Goal: Find specific page/section: Find specific page/section

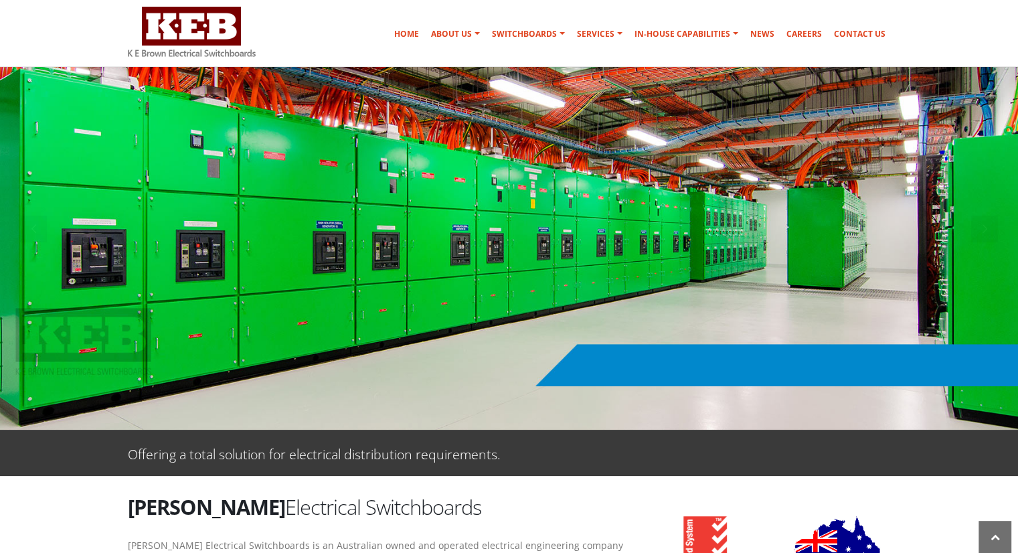
scroll to position [67, 0]
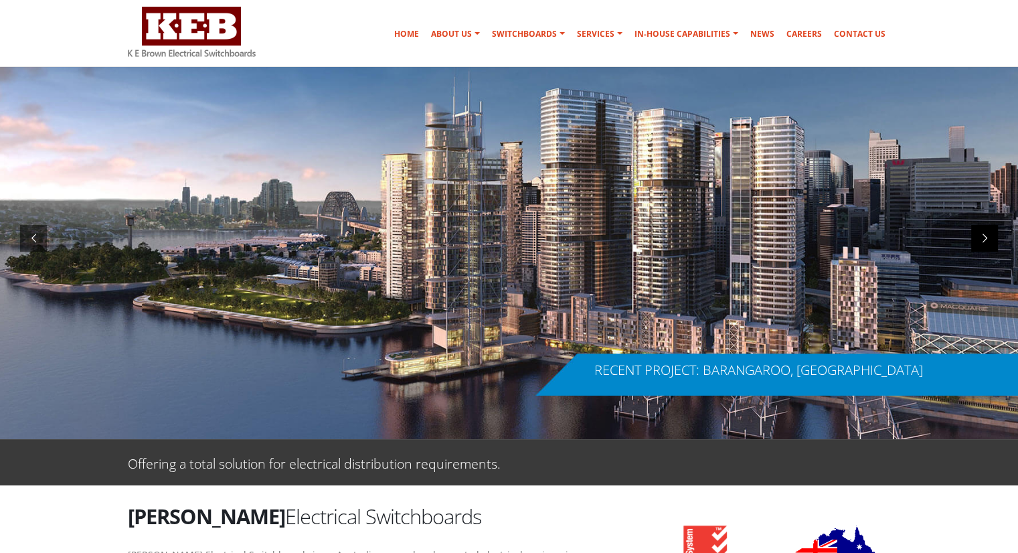
click at [831, 241] on div at bounding box center [984, 238] width 27 height 27
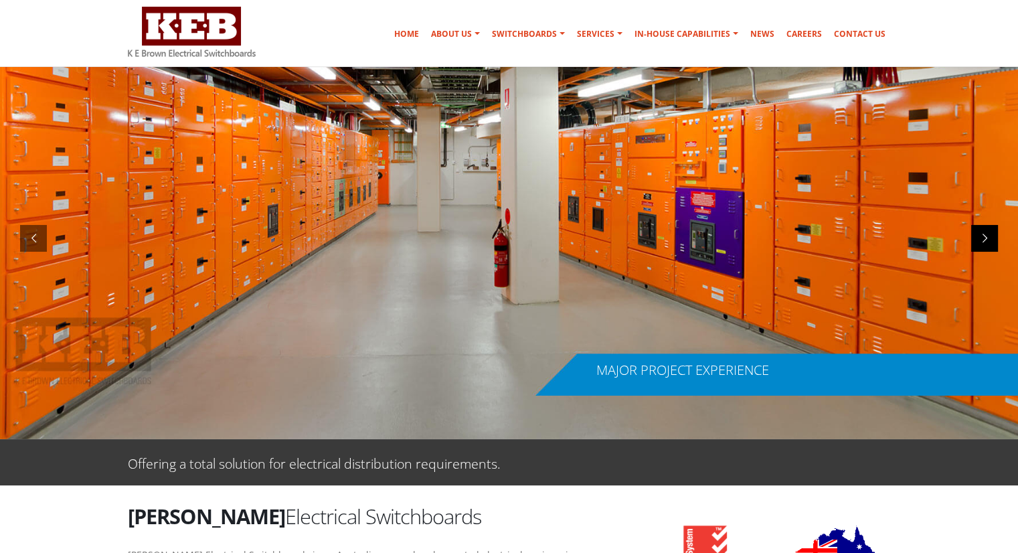
click at [831, 237] on div at bounding box center [984, 238] width 27 height 27
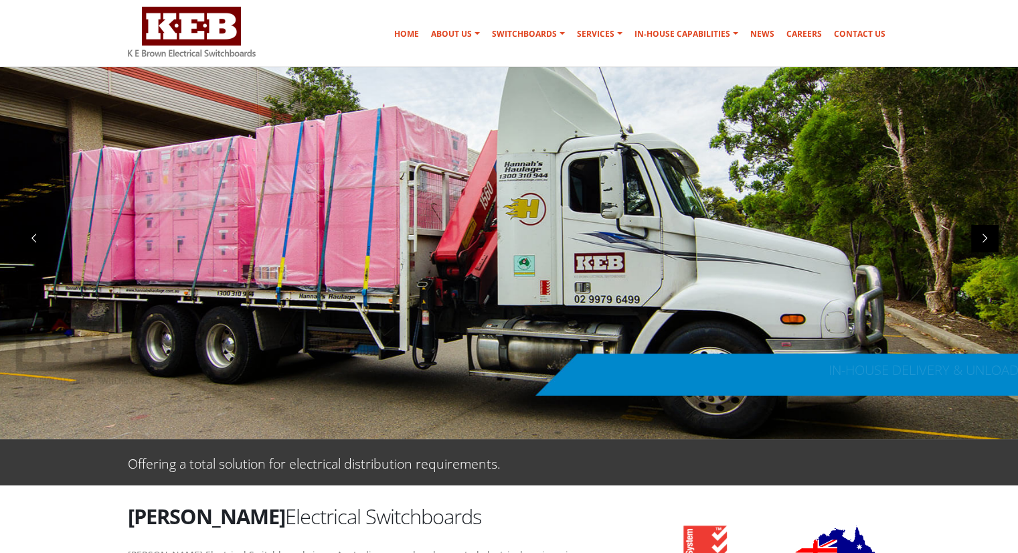
click at [831, 237] on div at bounding box center [984, 238] width 27 height 27
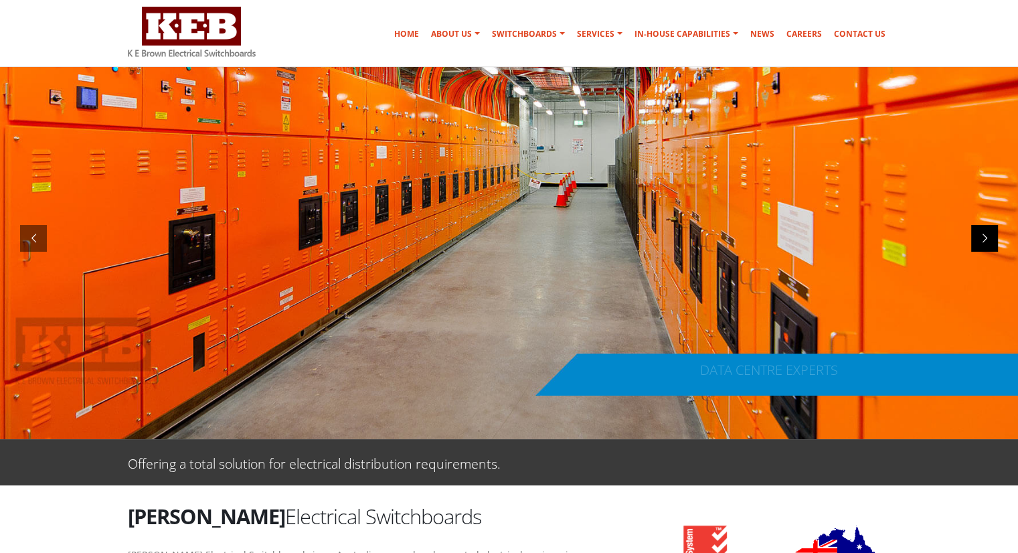
click at [831, 237] on div at bounding box center [984, 238] width 27 height 27
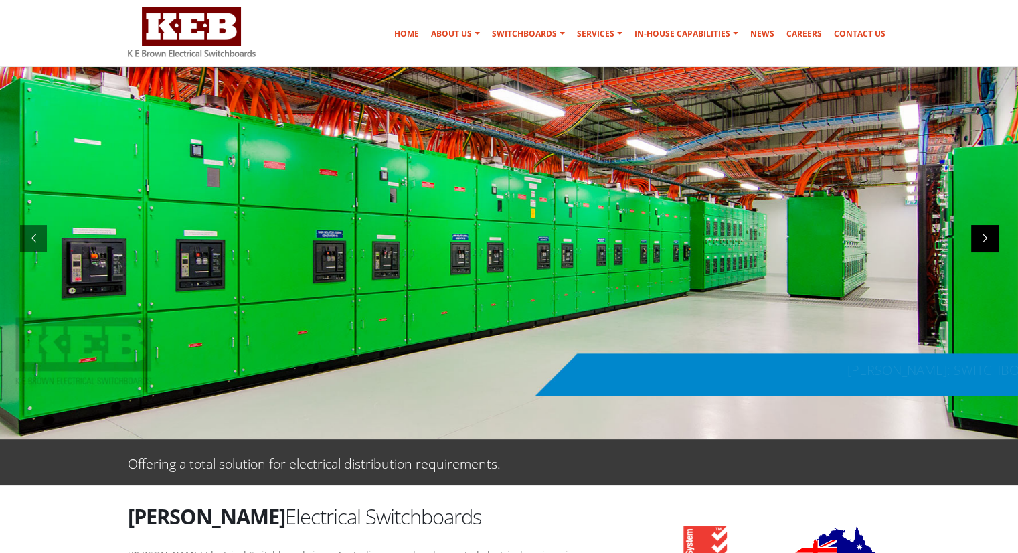
click at [831, 237] on div at bounding box center [984, 238] width 27 height 27
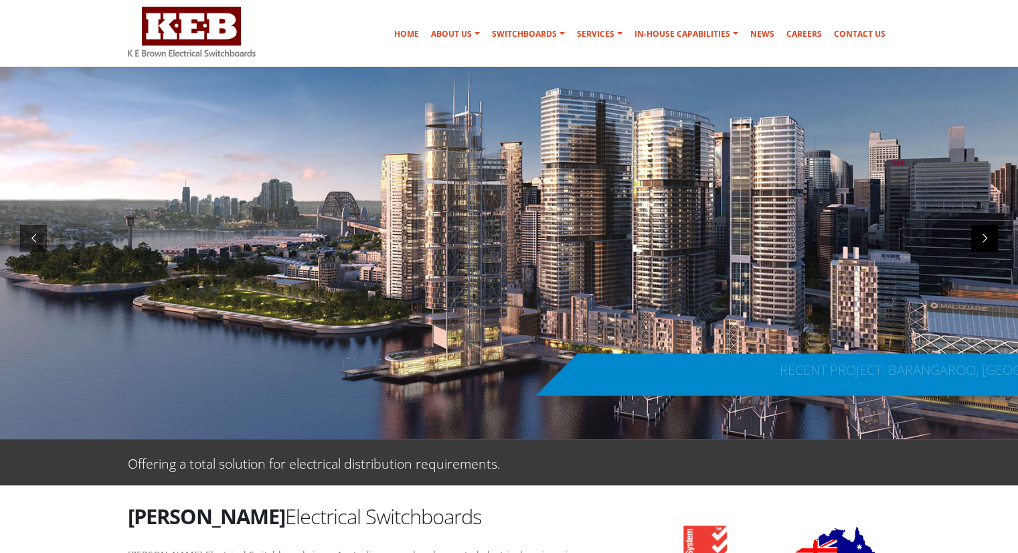
click at [831, 237] on div at bounding box center [984, 238] width 27 height 27
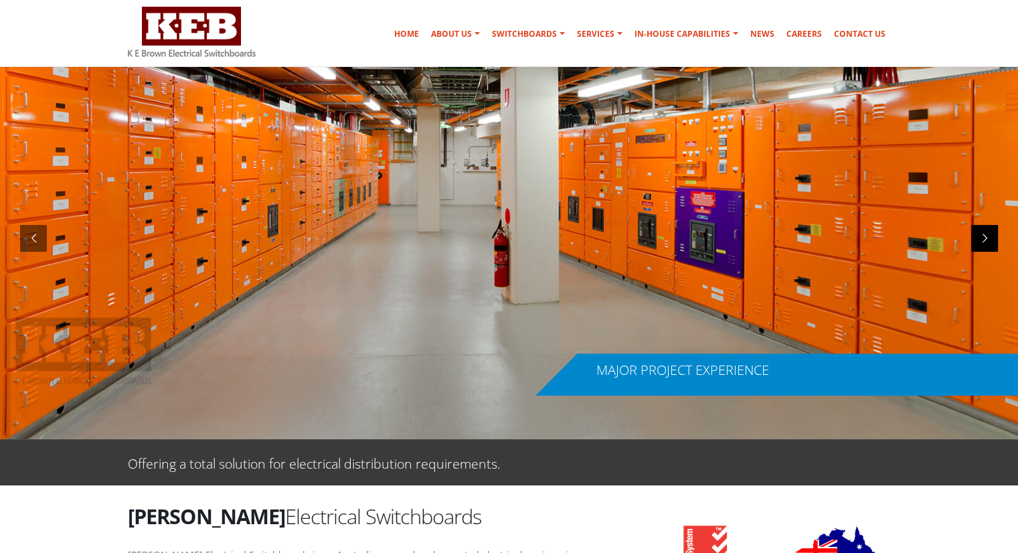
click at [831, 236] on div at bounding box center [984, 238] width 27 height 27
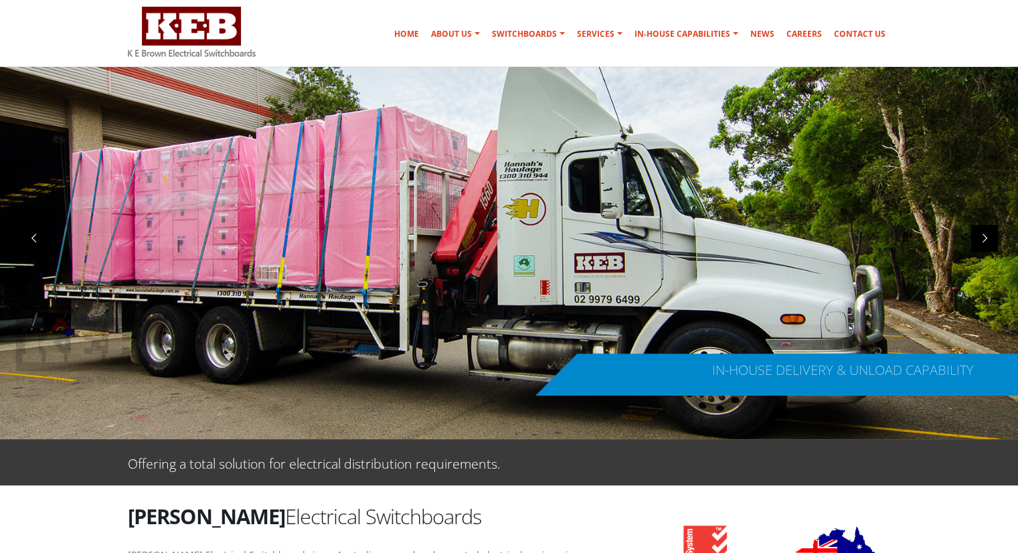
click at [831, 236] on div at bounding box center [984, 238] width 27 height 27
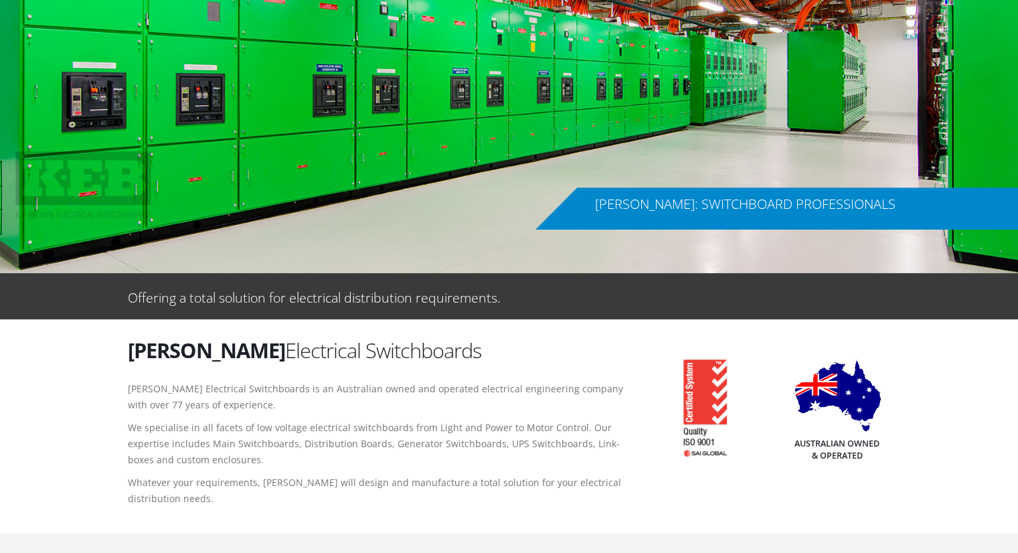
scroll to position [0, 0]
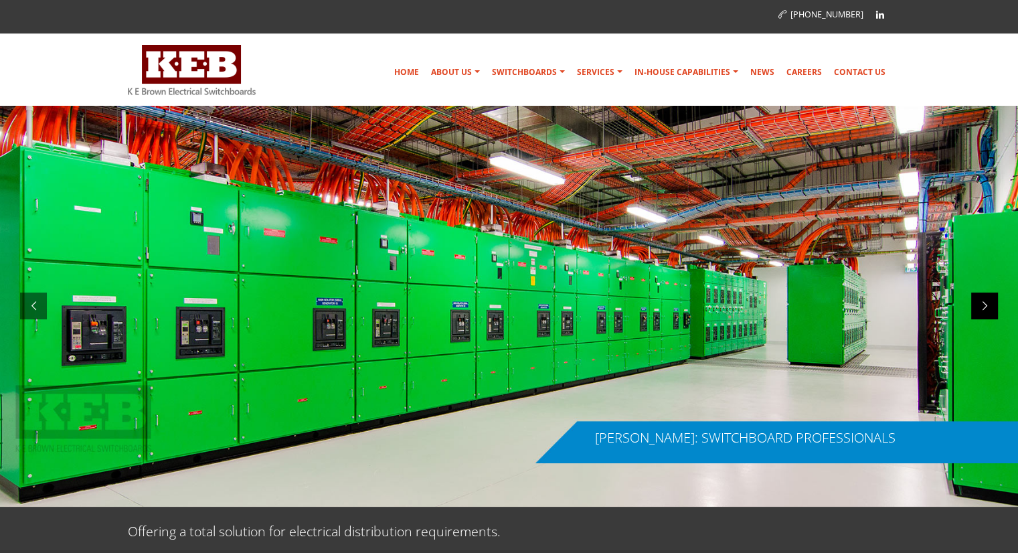
click at [831, 306] on div at bounding box center [984, 305] width 27 height 27
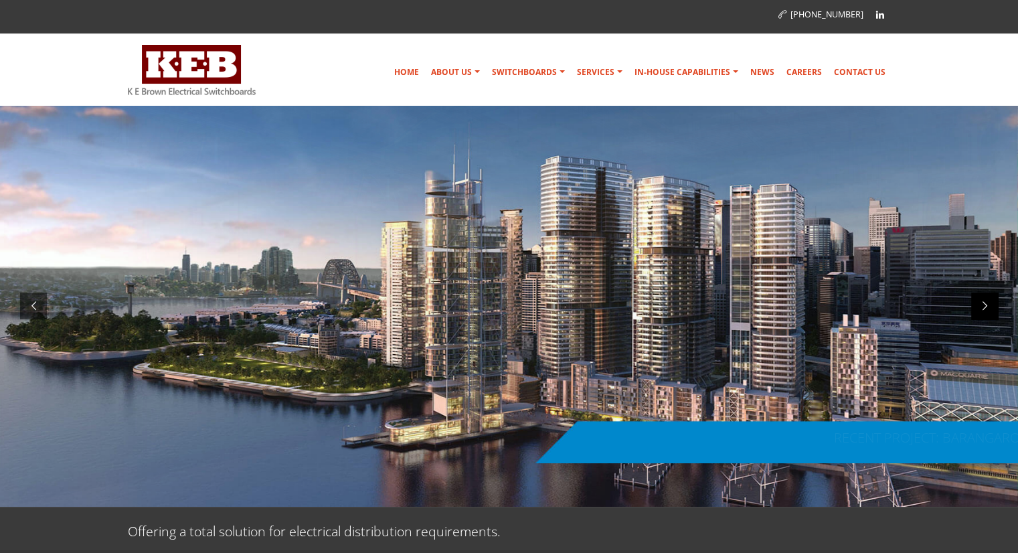
click at [831, 306] on div at bounding box center [984, 305] width 27 height 27
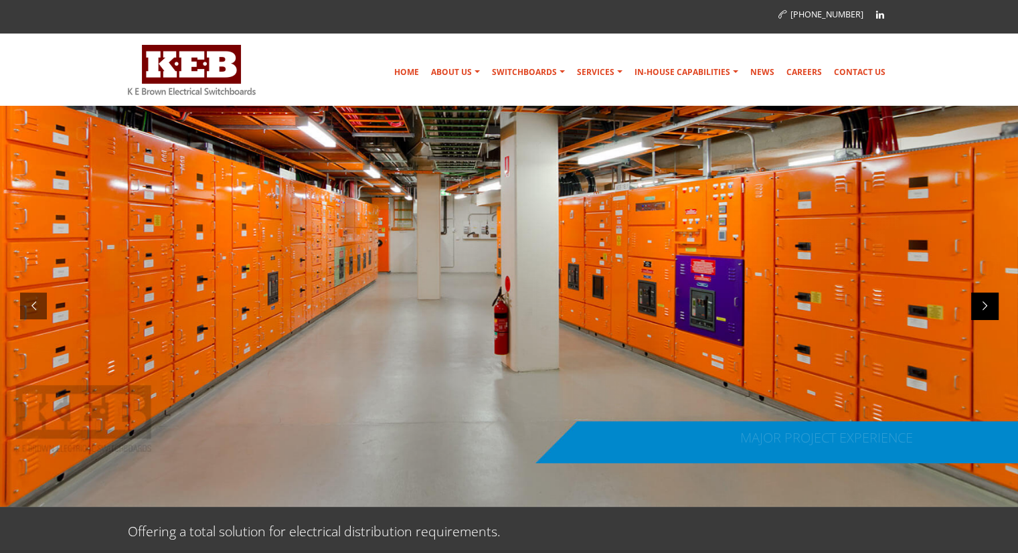
click at [831, 307] on div at bounding box center [984, 305] width 27 height 27
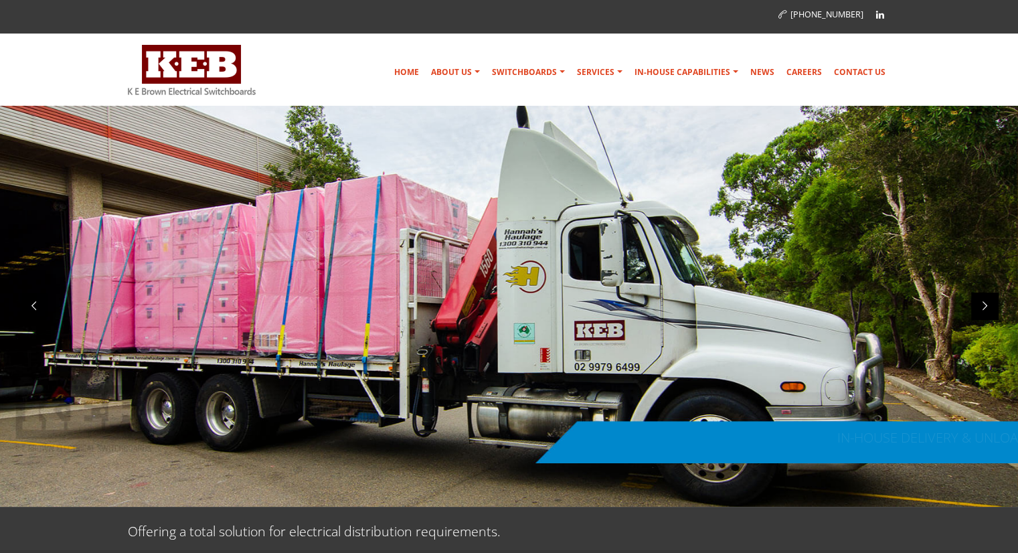
click at [831, 307] on div at bounding box center [984, 305] width 27 height 27
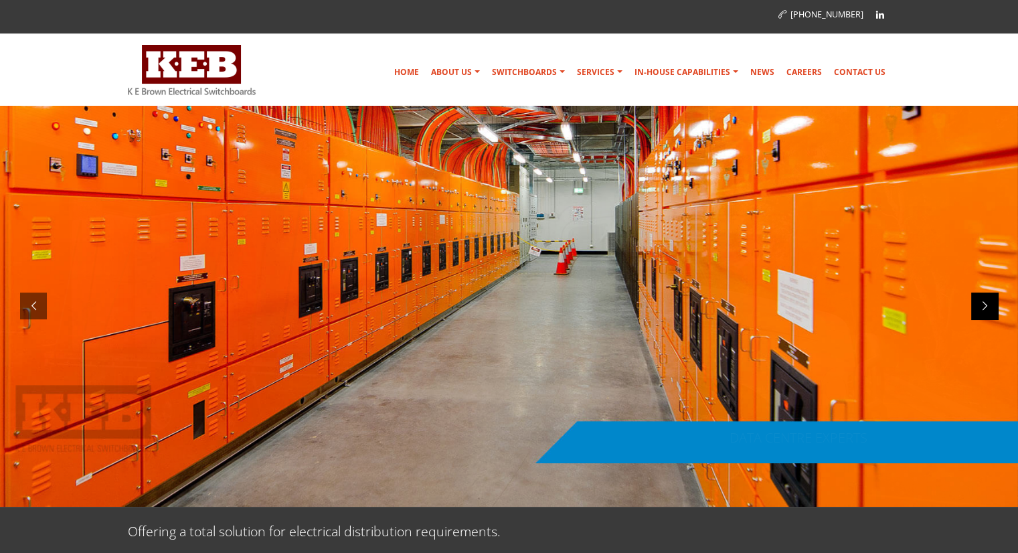
click at [831, 307] on div at bounding box center [984, 305] width 27 height 27
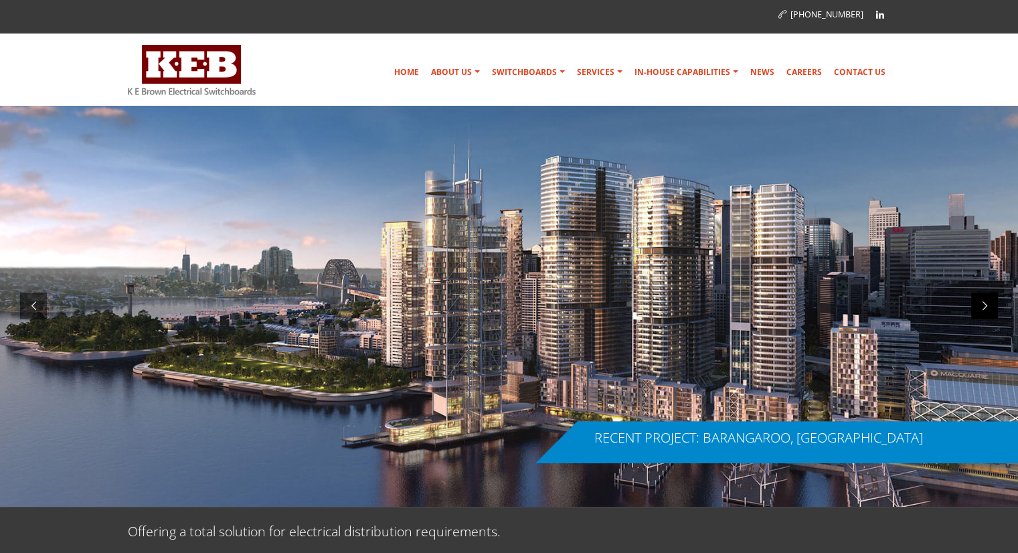
click at [831, 313] on div at bounding box center [984, 305] width 27 height 27
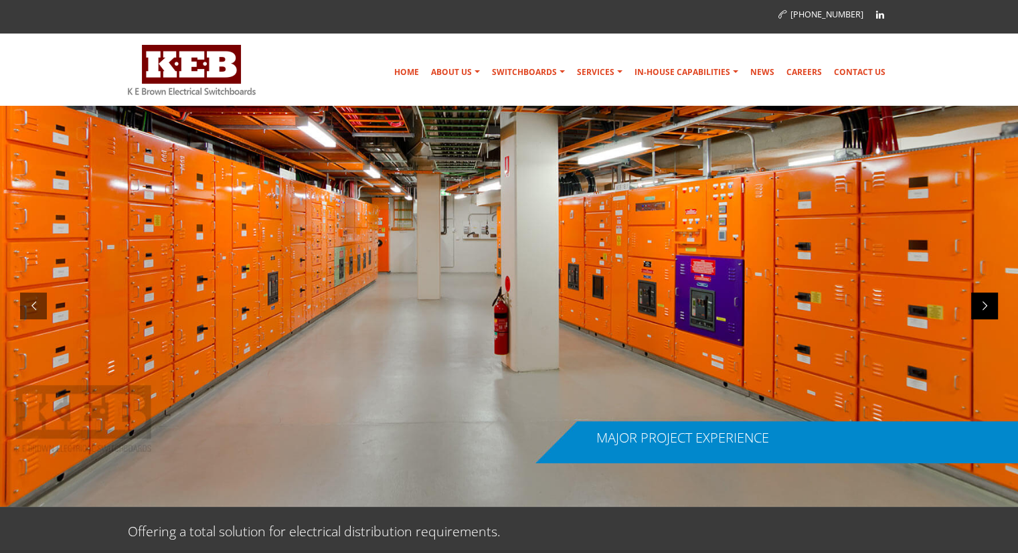
click at [831, 313] on div at bounding box center [984, 305] width 27 height 27
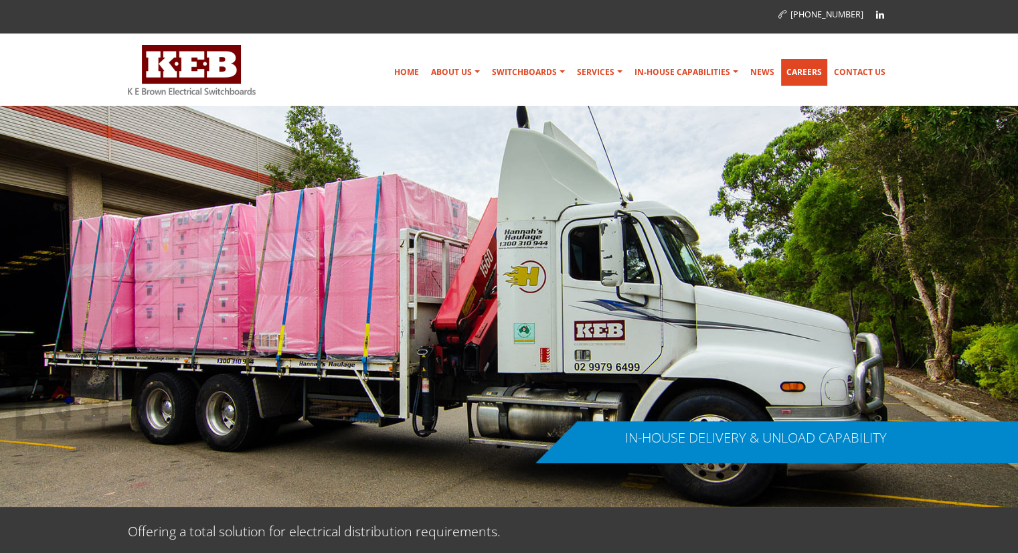
click at [798, 74] on link "Careers" at bounding box center [804, 72] width 46 height 27
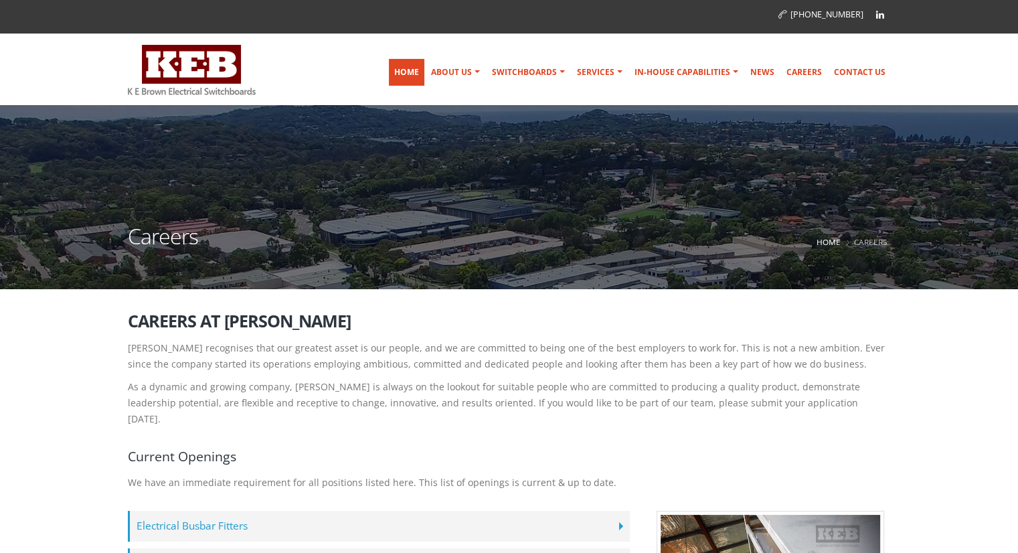
click at [407, 70] on link "Home" at bounding box center [406, 72] width 35 height 27
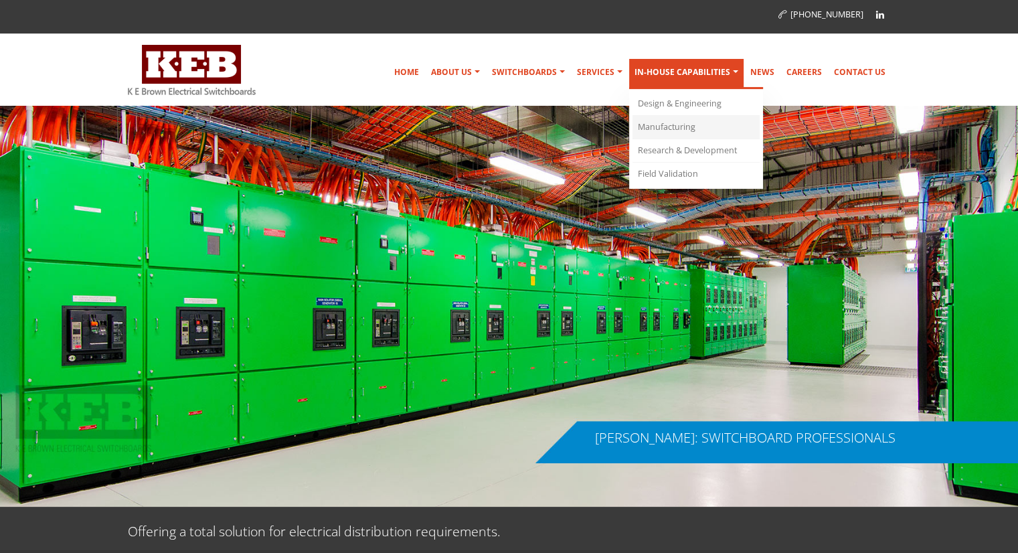
click at [675, 125] on link "Manufacturing" at bounding box center [695, 127] width 127 height 23
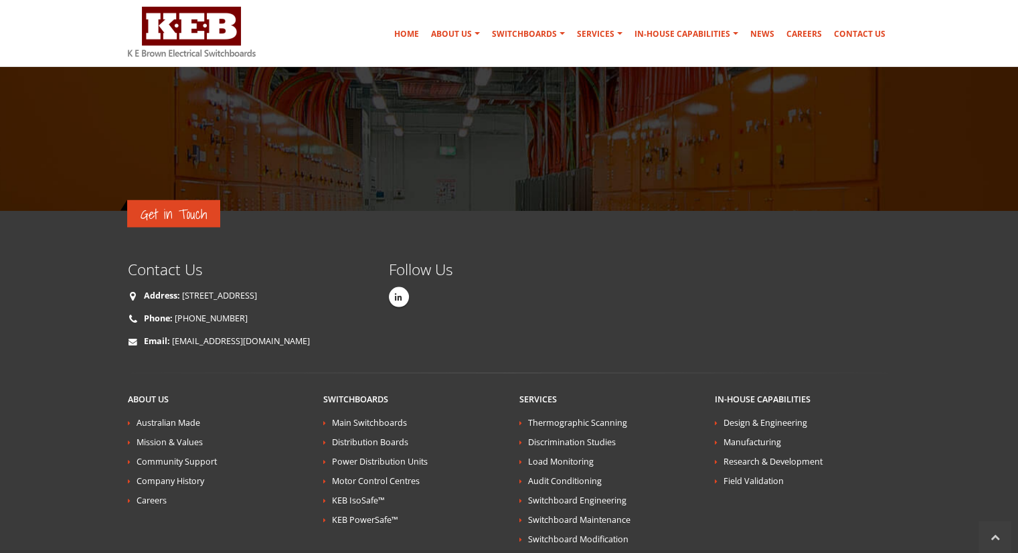
scroll to position [2442, 0]
